Goal: Task Accomplishment & Management: Use online tool/utility

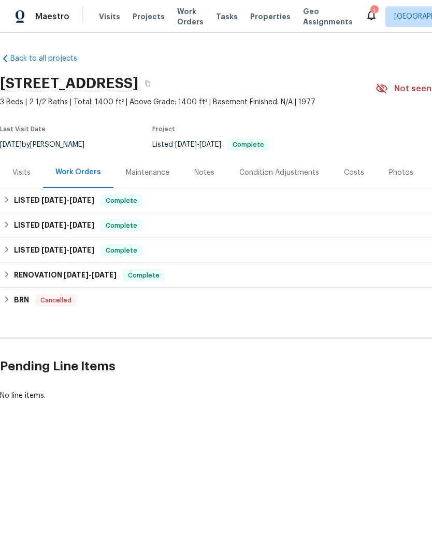
click at [109, 11] on span "Visits" at bounding box center [109, 16] width 21 height 10
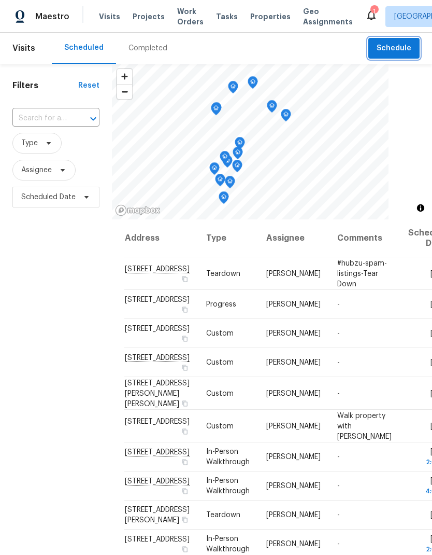
click at [402, 53] on span "Schedule" at bounding box center [394, 48] width 35 height 13
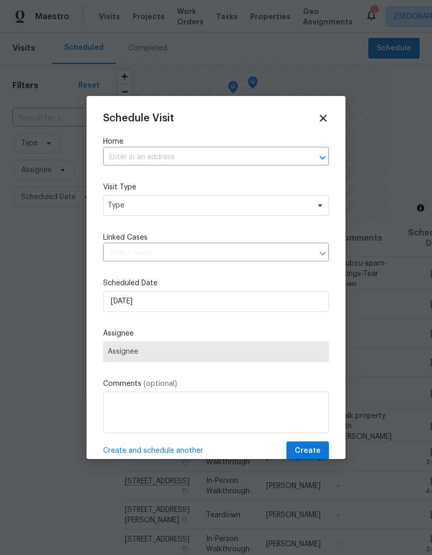
click at [150, 150] on input "text" at bounding box center [201, 157] width 197 height 16
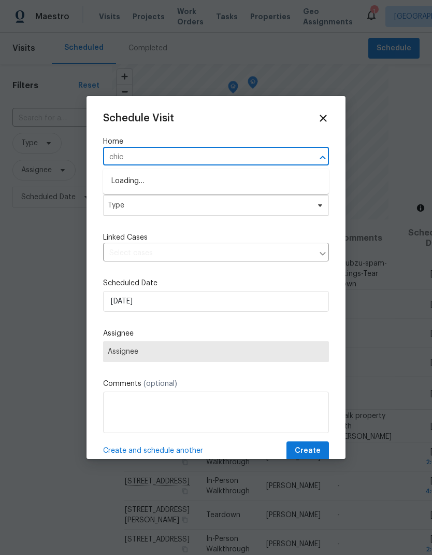
type input "[DEMOGRAPHIC_DATA]"
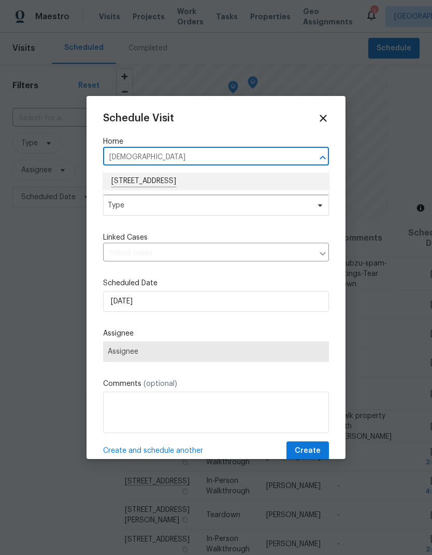
click at [123, 175] on li "[STREET_ADDRESS]" at bounding box center [216, 182] width 226 height 18
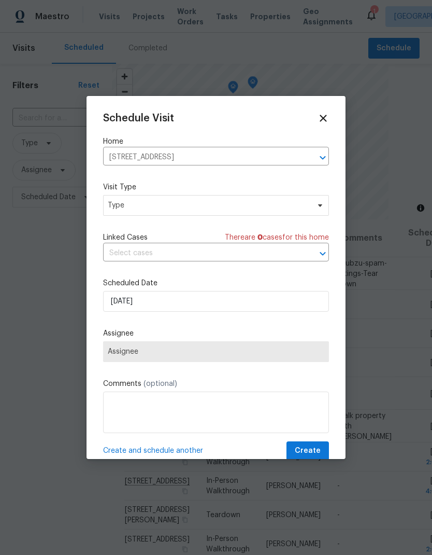
click at [298, 152] on input "[STREET_ADDRESS]" at bounding box center [201, 157] width 197 height 16
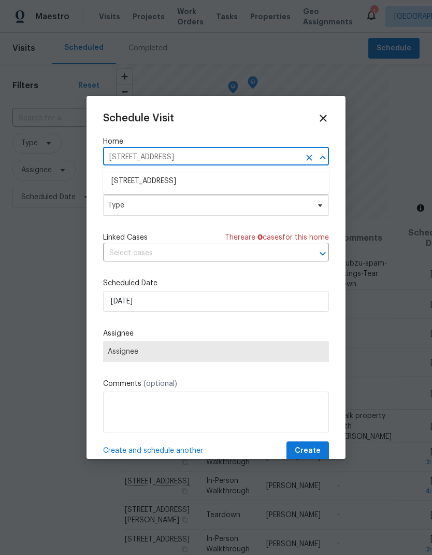
click at [305, 152] on icon "Clear" at bounding box center [309, 157] width 10 height 10
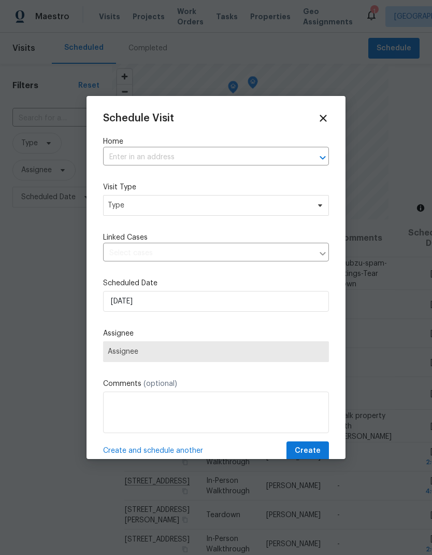
click at [136, 145] on label "Home" at bounding box center [216, 141] width 226 height 10
click at [130, 143] on label "Home" at bounding box center [216, 141] width 226 height 10
click at [137, 158] on input "text" at bounding box center [201, 157] width 197 height 16
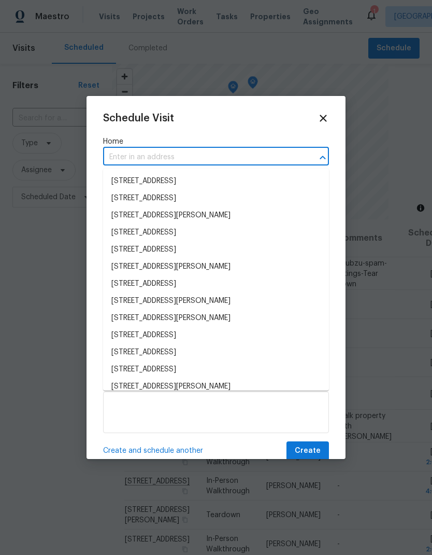
type input "t"
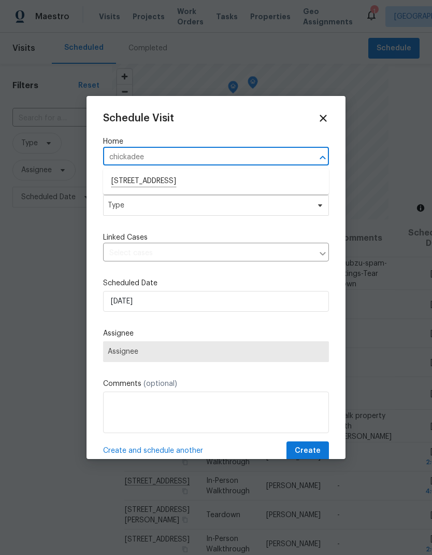
type input "chickadee"
click at [323, 118] on icon at bounding box center [323, 118] width 7 height 7
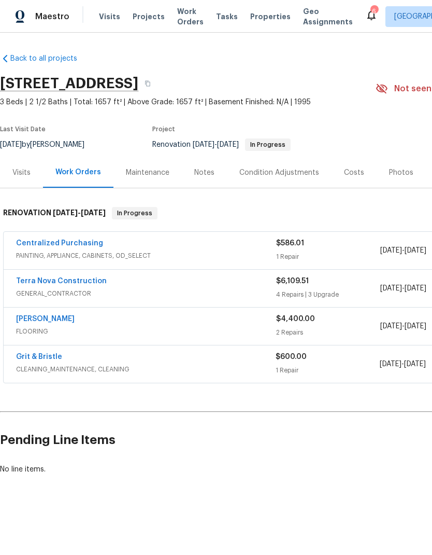
click at [99, 14] on span "Visits" at bounding box center [109, 16] width 21 height 10
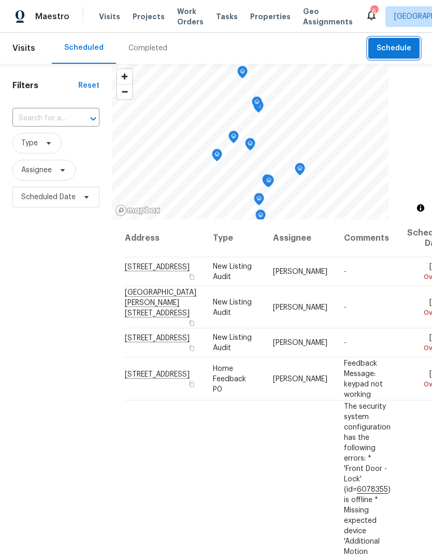
click at [387, 41] on button "Schedule" at bounding box center [394, 48] width 51 height 21
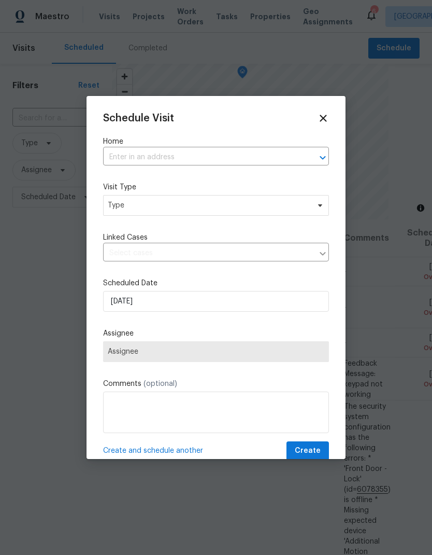
click at [132, 139] on label "Home" at bounding box center [216, 141] width 226 height 10
click at [131, 139] on label "Home" at bounding box center [216, 141] width 226 height 10
click at [125, 146] on label "Home" at bounding box center [216, 141] width 226 height 10
click at [124, 146] on label "Home" at bounding box center [216, 141] width 226 height 10
click at [141, 163] on input "text" at bounding box center [201, 157] width 197 height 16
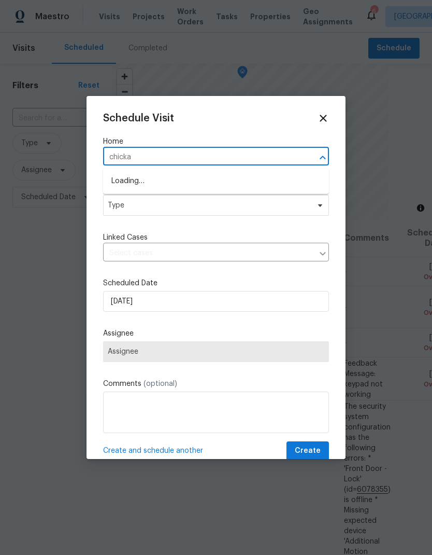
type input "chickad"
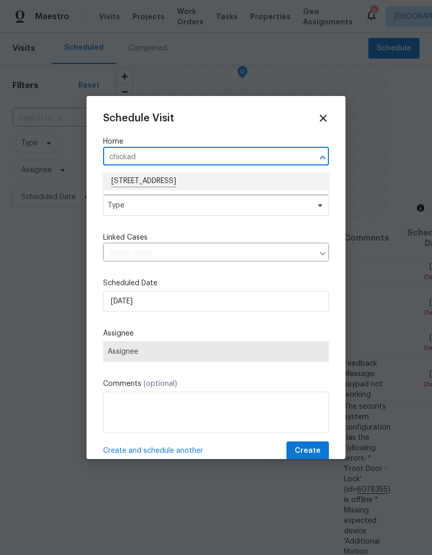
click at [138, 174] on li "4402 Chickadee Way, Oceanside, CA 92057" at bounding box center [216, 182] width 226 height 18
click at [138, 174] on div "Schedule Visit Home 4402 Chickadee Way, Oceanside, CA 92057 ​ Visit Type Type L…" at bounding box center [216, 287] width 226 height 348
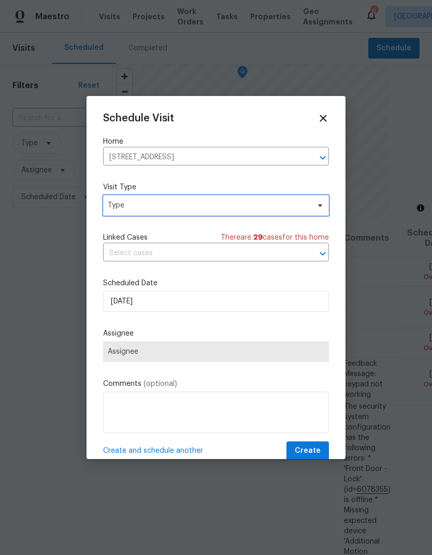
click at [130, 212] on span "Type" at bounding box center [216, 205] width 226 height 21
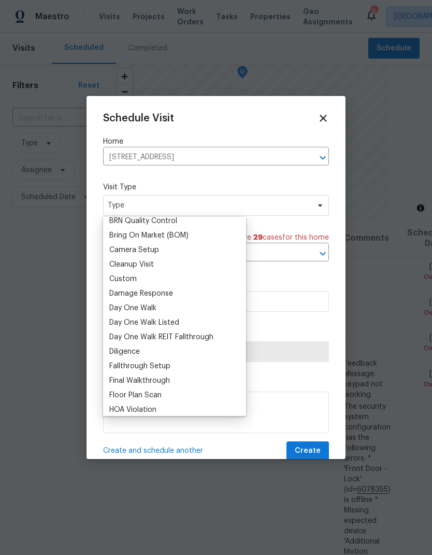
scroll to position [108, 0]
click at [119, 281] on div "Custom" at bounding box center [122, 278] width 27 height 10
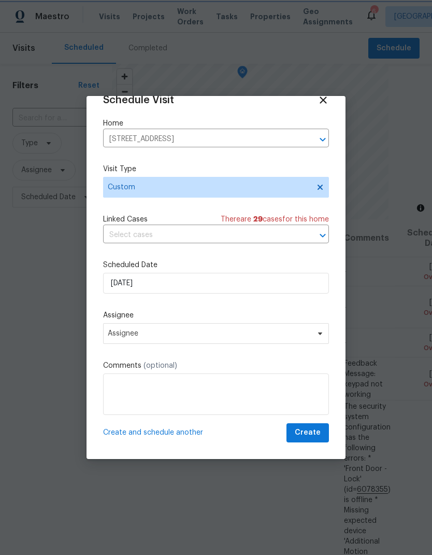
scroll to position [20, 0]
click at [130, 394] on textarea at bounding box center [216, 393] width 226 height 41
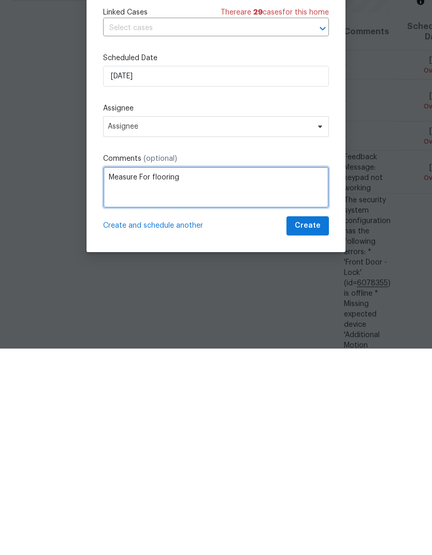
type textarea "Measure For flooring"
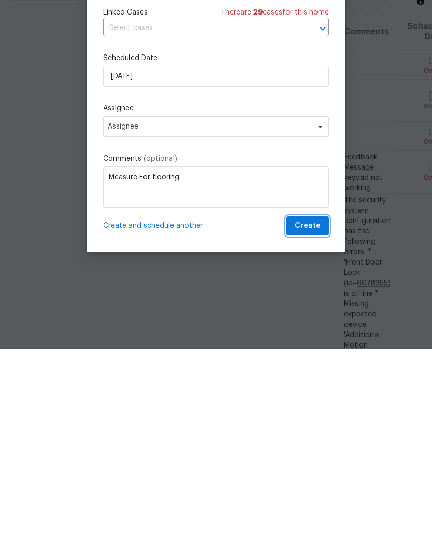
click at [303, 423] on button "Create" at bounding box center [308, 432] width 43 height 19
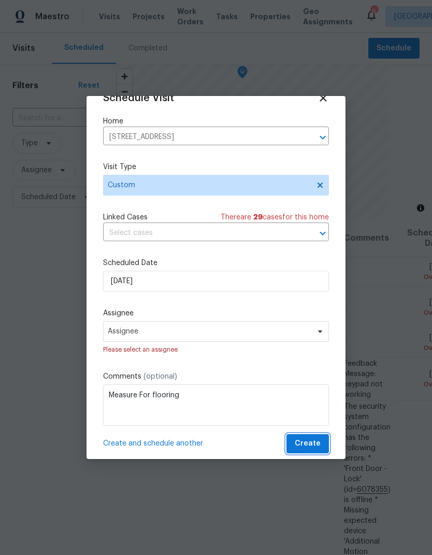
click at [306, 450] on span "Create" at bounding box center [308, 443] width 26 height 13
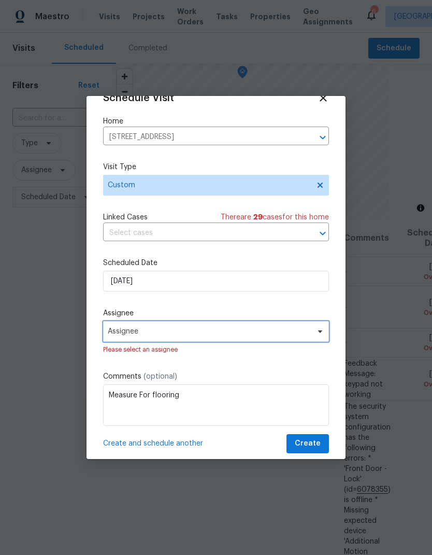
click at [125, 335] on span "Assignee" at bounding box center [209, 331] width 203 height 8
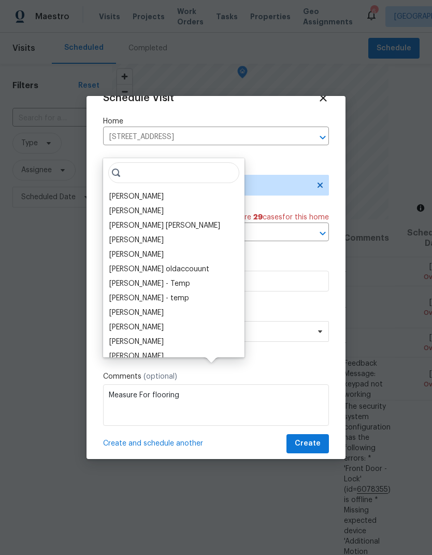
click at [125, 191] on div "[PERSON_NAME]" at bounding box center [136, 196] width 54 height 10
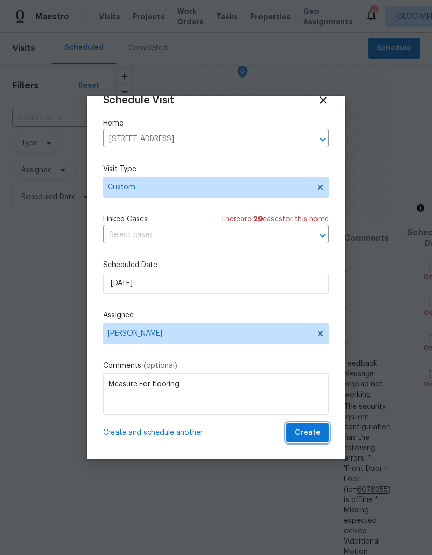
click at [297, 431] on span "Create" at bounding box center [308, 432] width 26 height 13
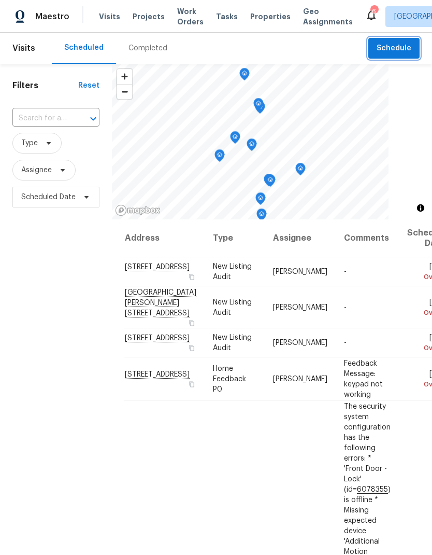
scroll to position [0, 0]
click at [401, 48] on span "Schedule" at bounding box center [394, 48] width 35 height 13
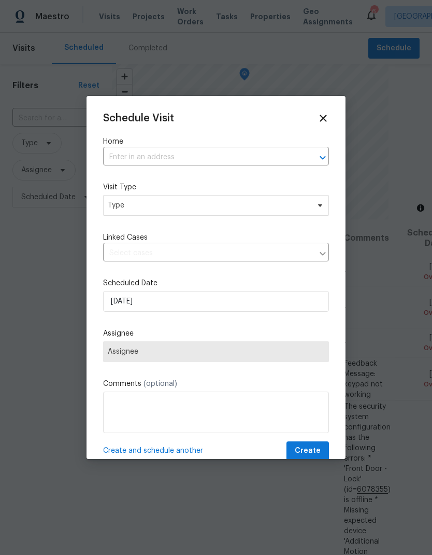
click at [225, 152] on input "text" at bounding box center [201, 157] width 197 height 16
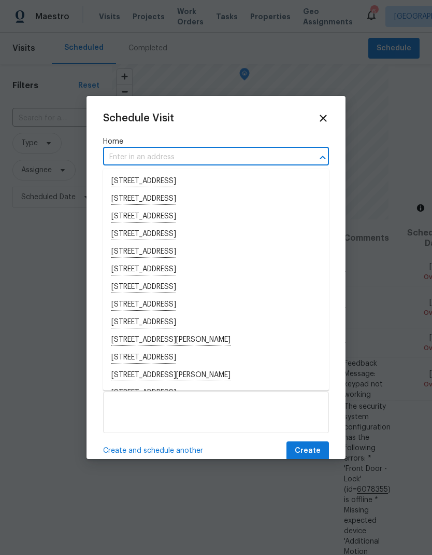
click at [203, 147] on div "Home ​" at bounding box center [216, 150] width 226 height 29
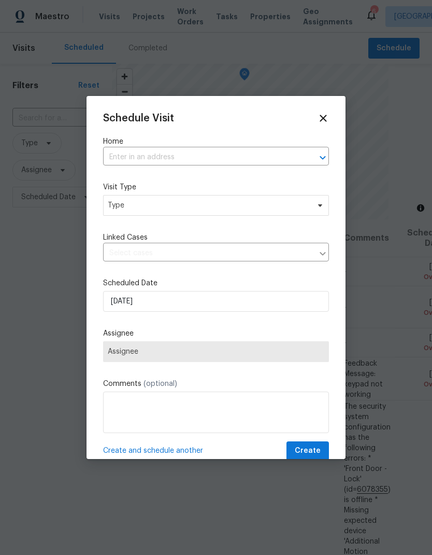
click at [233, 153] on input "text" at bounding box center [201, 157] width 197 height 16
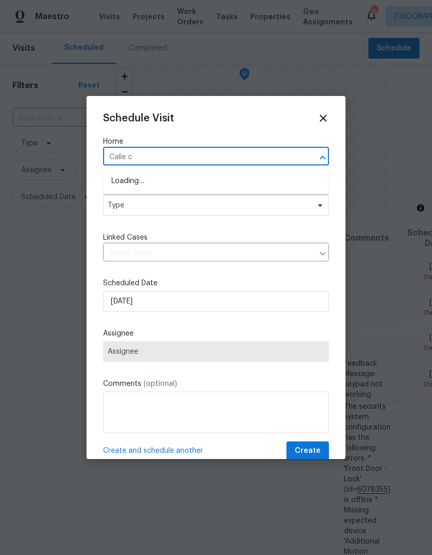
type input "Calle cr"
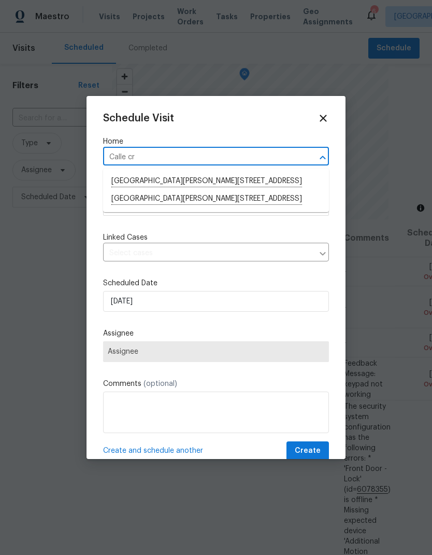
click at [244, 197] on li "7365 Calle Cristobal Unit 197, San Diego, CA 92126" at bounding box center [216, 199] width 226 height 18
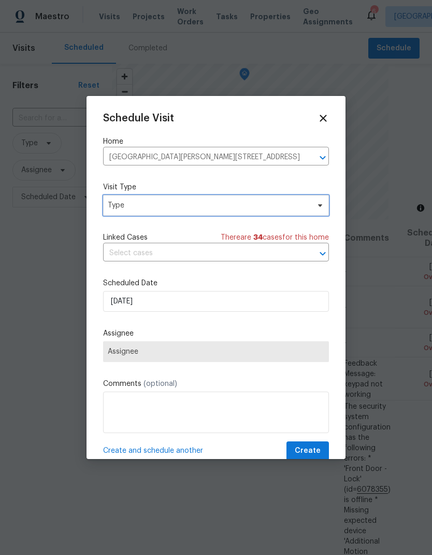
click at [238, 207] on span "Type" at bounding box center [209, 205] width 202 height 10
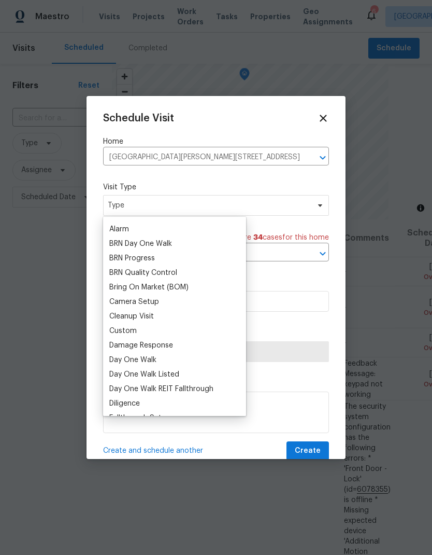
scroll to position [65, 0]
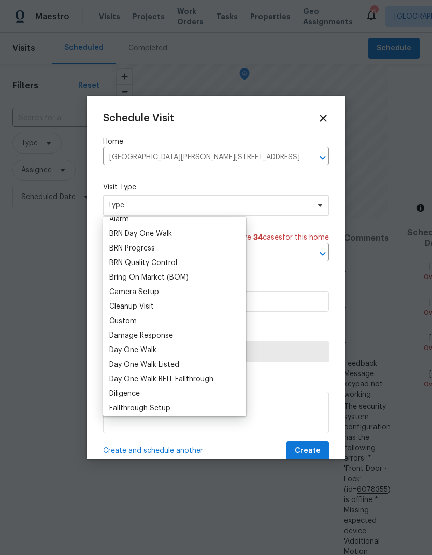
click at [136, 310] on div "Cleanup Visit" at bounding box center [131, 306] width 45 height 10
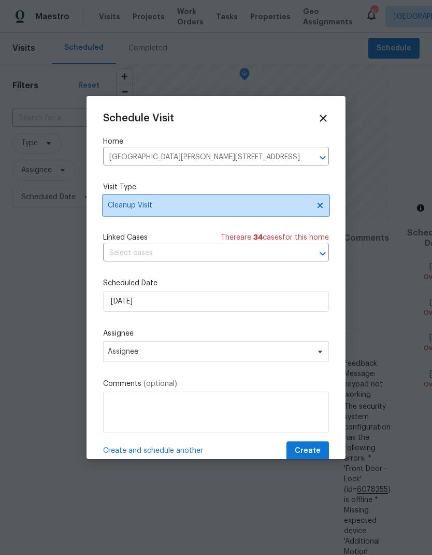
click at [202, 214] on span "Cleanup Visit" at bounding box center [216, 205] width 226 height 21
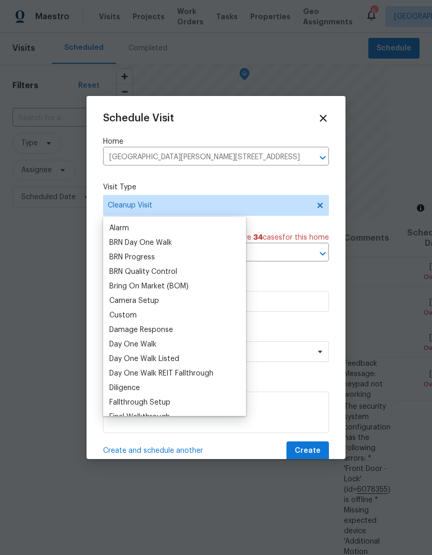
scroll to position [86, 0]
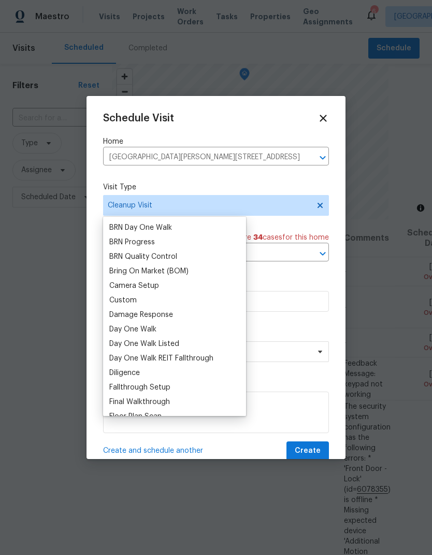
click at [135, 300] on div "Custom" at bounding box center [122, 300] width 27 height 10
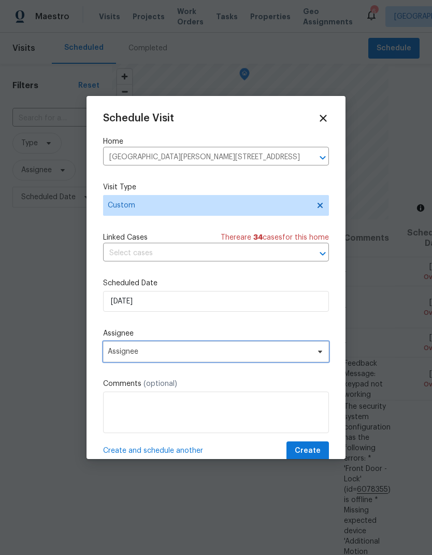
click at [217, 356] on span "Assignee" at bounding box center [209, 351] width 203 height 8
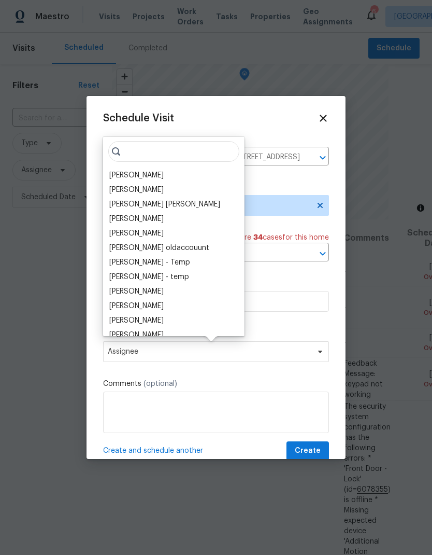
click at [145, 178] on div "[PERSON_NAME]" at bounding box center [136, 175] width 54 height 10
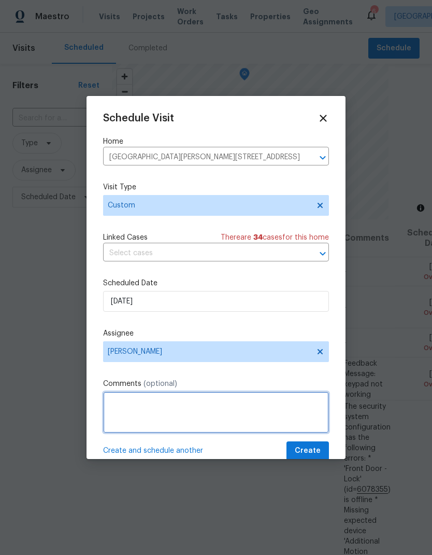
click at [249, 428] on textarea at bounding box center [216, 411] width 226 height 41
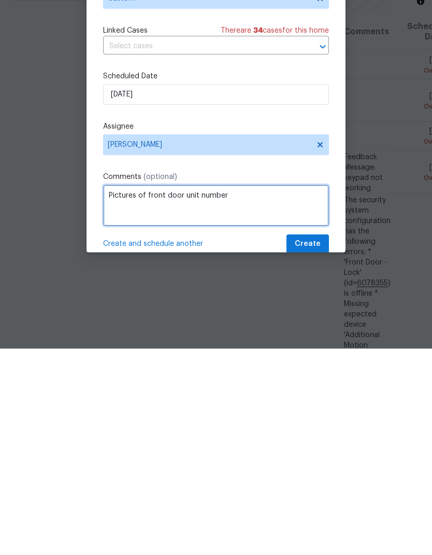
type textarea "Pictures of front door unit number"
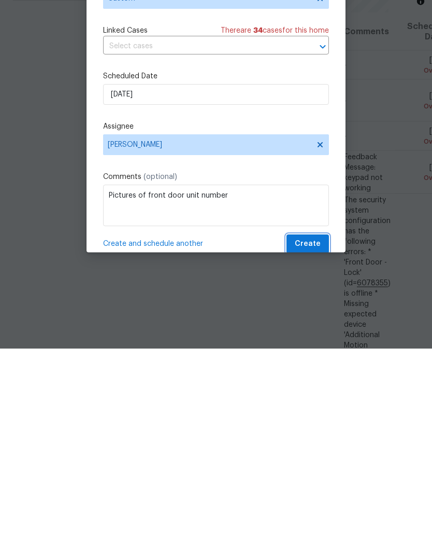
click at [314, 441] on button "Create" at bounding box center [308, 450] width 43 height 19
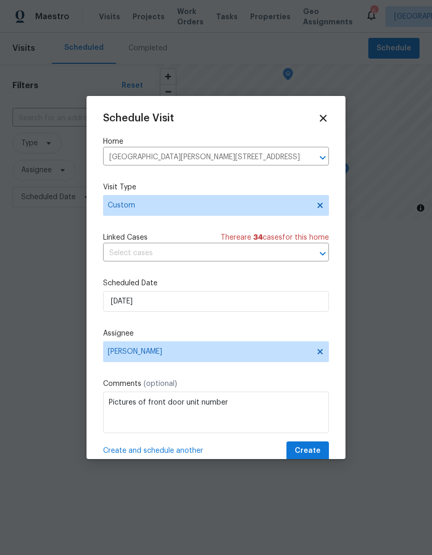
scroll to position [0, 0]
